Goal: Transaction & Acquisition: Subscribe to service/newsletter

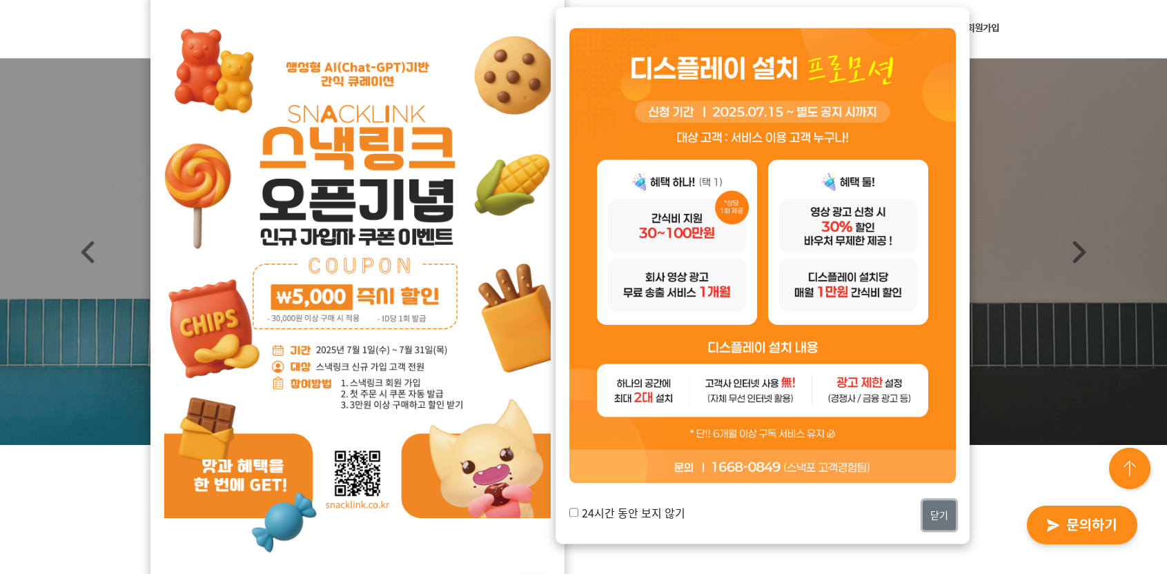
click at [942, 518] on button "닫기" at bounding box center [939, 516] width 33 height 30
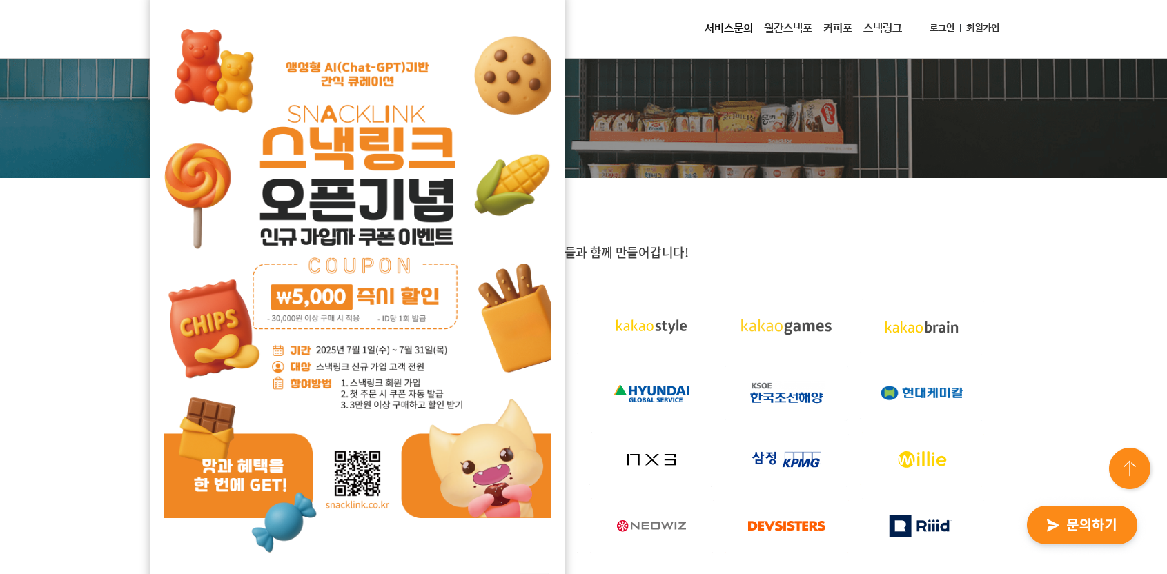
scroll to position [276, 0]
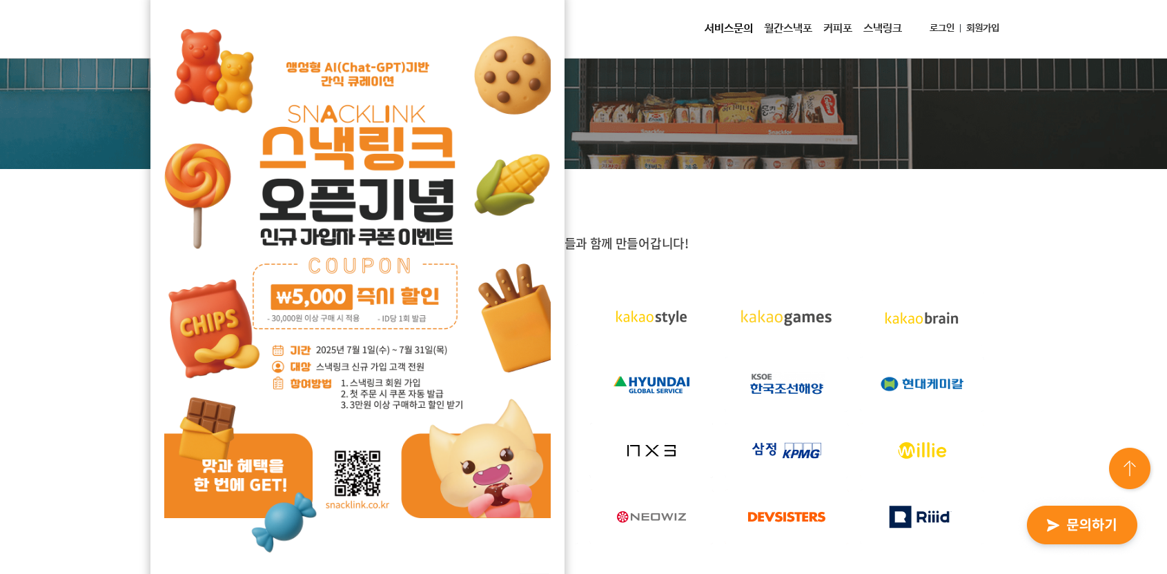
click at [728, 26] on link "서비스문의" at bounding box center [728, 29] width 59 height 28
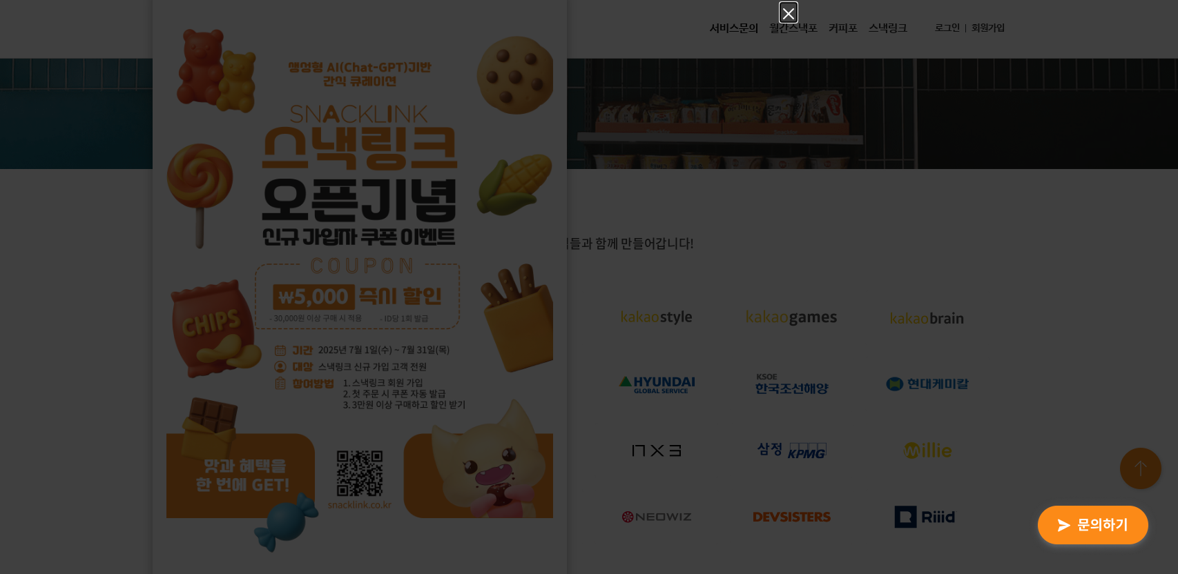
click at [786, 9] on icon "Close" at bounding box center [788, 14] width 17 height 17
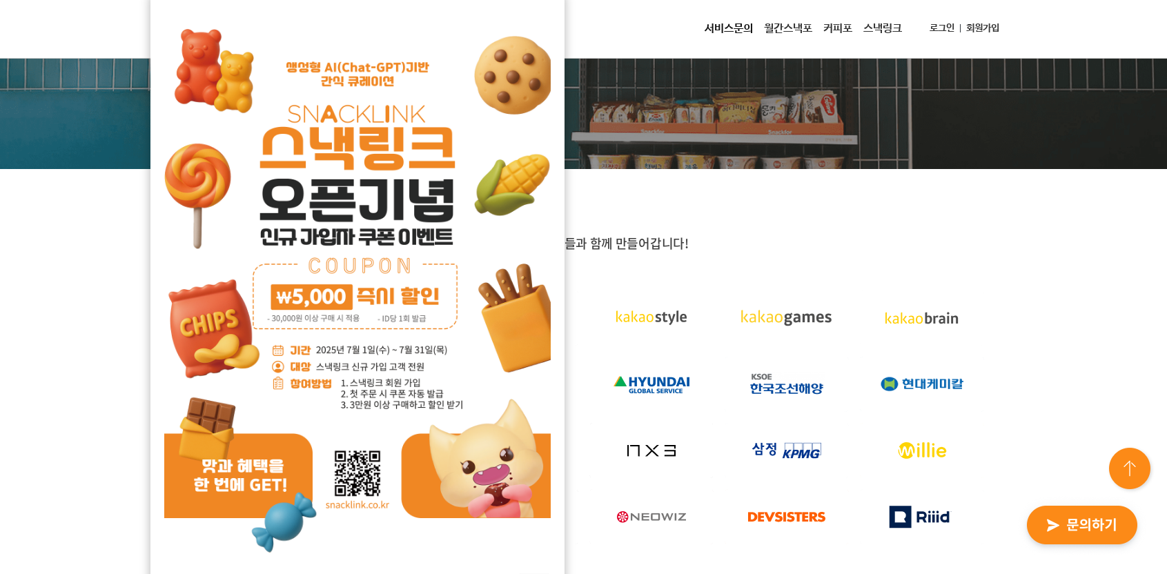
click at [786, 26] on link "월간스낵포" at bounding box center [788, 29] width 59 height 28
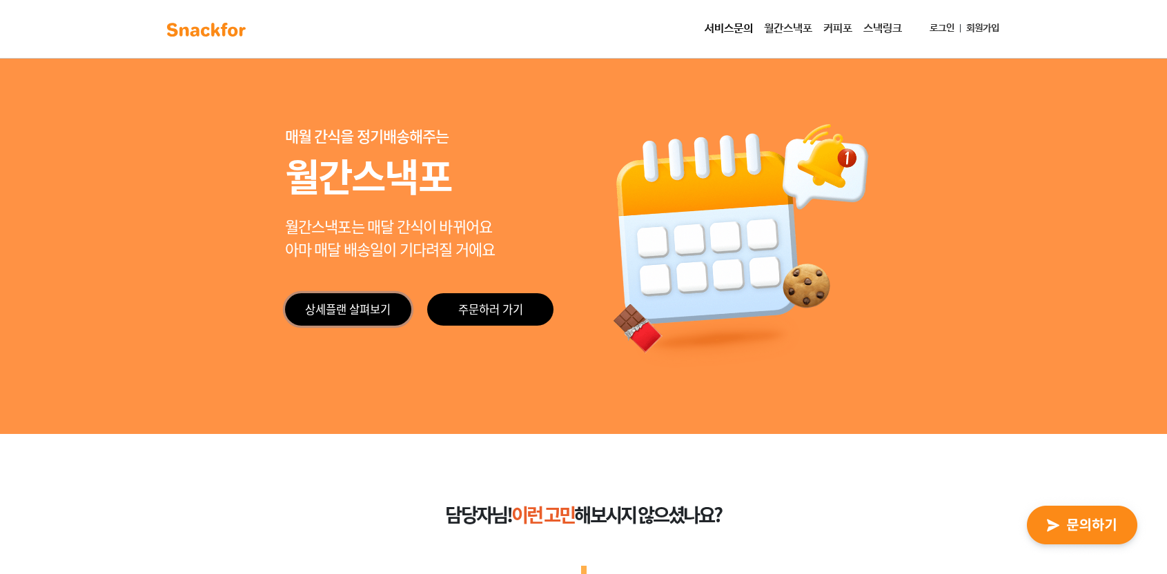
click at [376, 309] on link "상세플랜 살펴보기" at bounding box center [348, 309] width 126 height 32
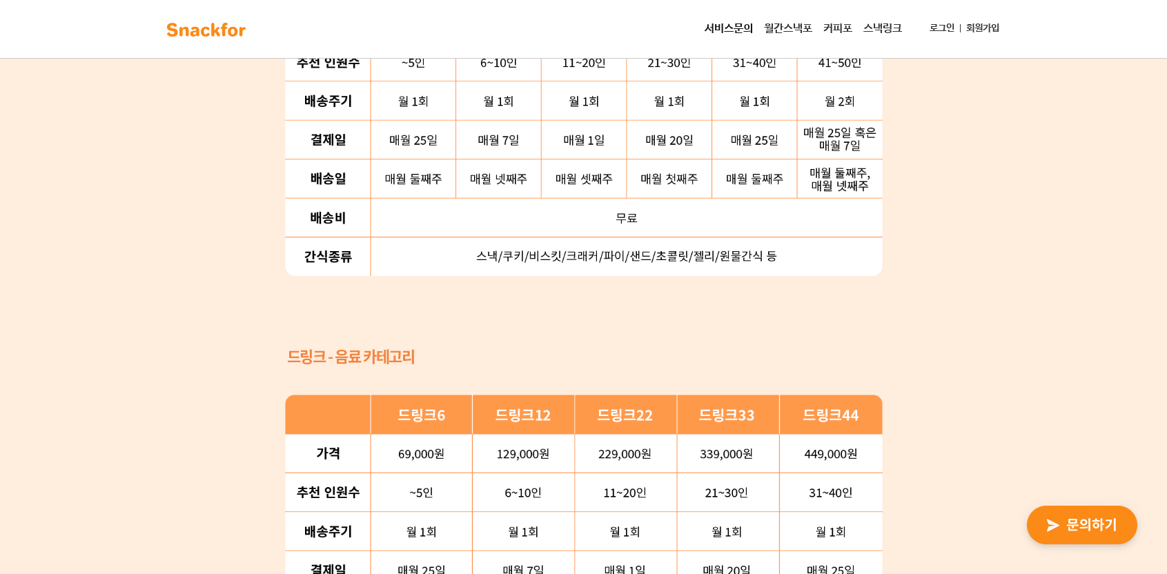
scroll to position [1455, 0]
